Goal: Task Accomplishment & Management: Manage account settings

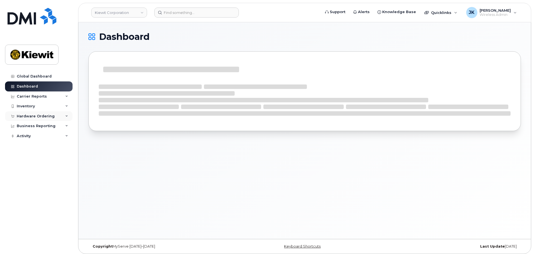
click at [48, 114] on div "Hardware Ordering" at bounding box center [36, 116] width 38 height 4
click at [49, 138] on link "Orders" at bounding box center [44, 137] width 58 height 11
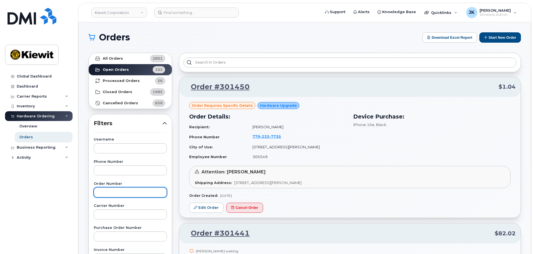
click at [127, 190] on input "text" at bounding box center [130, 192] width 73 height 10
paste input "301311"
type input "301311"
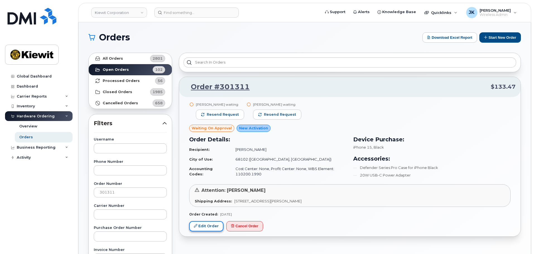
click at [204, 228] on link "Edit Order" at bounding box center [206, 226] width 34 height 10
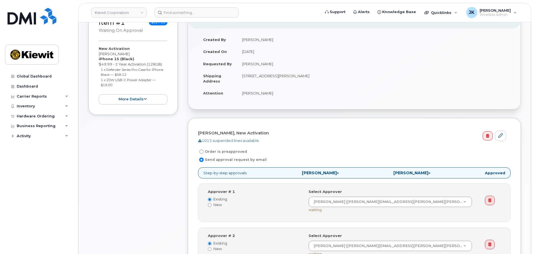
scroll to position [84, 0]
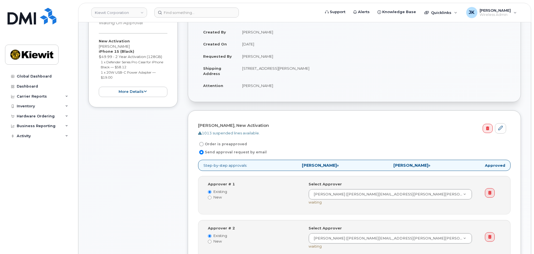
click at [201, 145] on input "Order is preapproved" at bounding box center [201, 144] width 4 height 4
radio input "true"
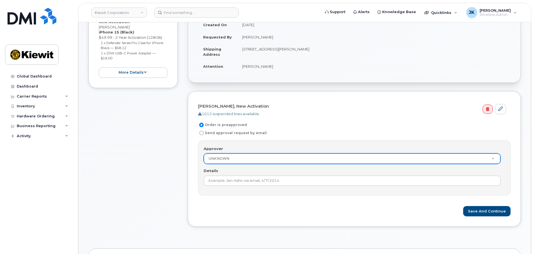
scroll to position [112, 0]
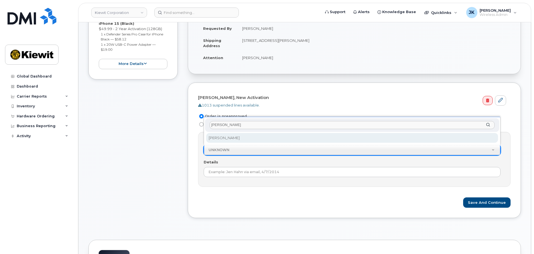
type input "jennifer kr"
select select "2149666"
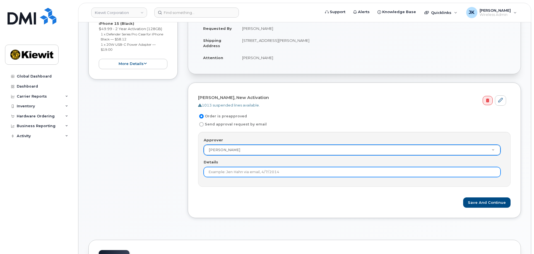
click at [246, 171] on input "Details" at bounding box center [352, 172] width 297 height 10
type input "2nd approval not needed."
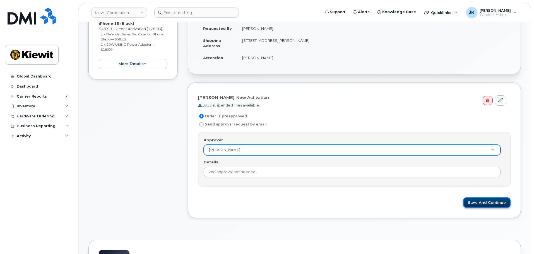
click at [469, 202] on button "Save and Continue" at bounding box center [486, 202] width 47 height 10
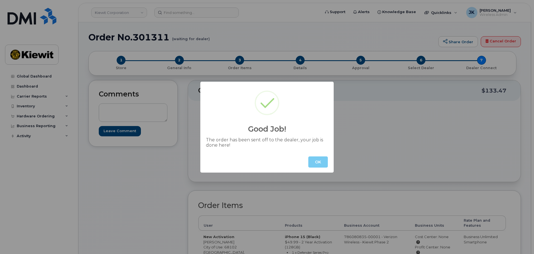
click at [310, 159] on button "OK" at bounding box center [318, 161] width 20 height 11
